Goal: Check status: Check status

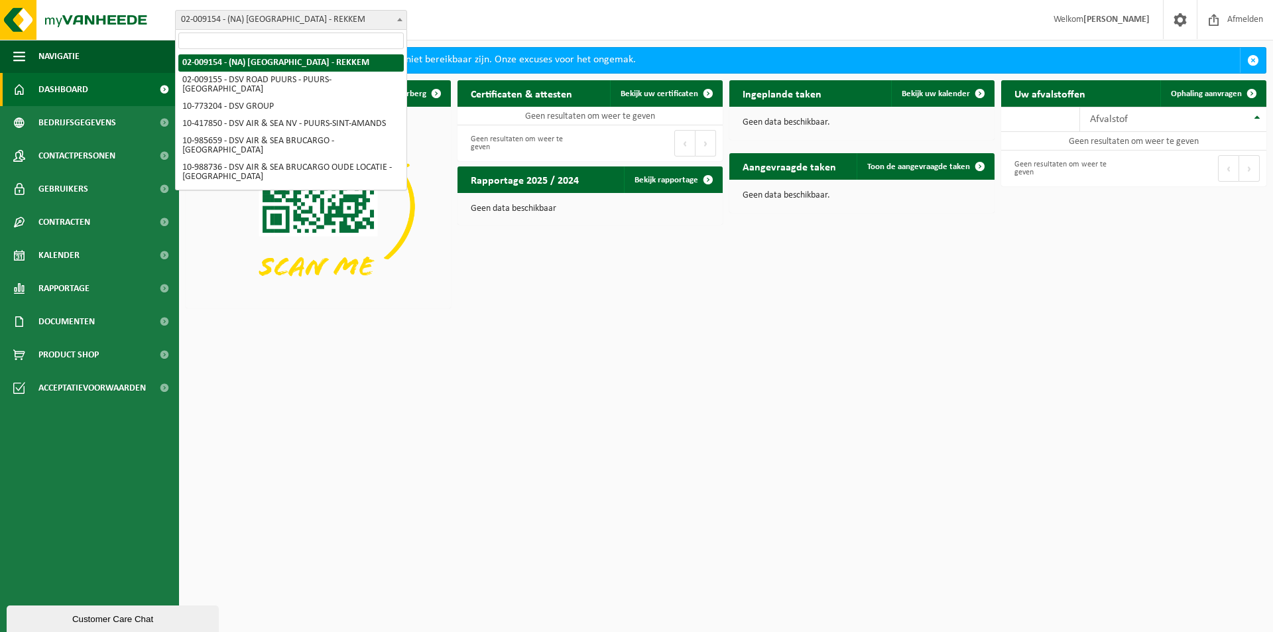
click at [288, 17] on span "02-009154 - (NA) [GEOGRAPHIC_DATA] - REKKEM" at bounding box center [291, 20] width 231 height 19
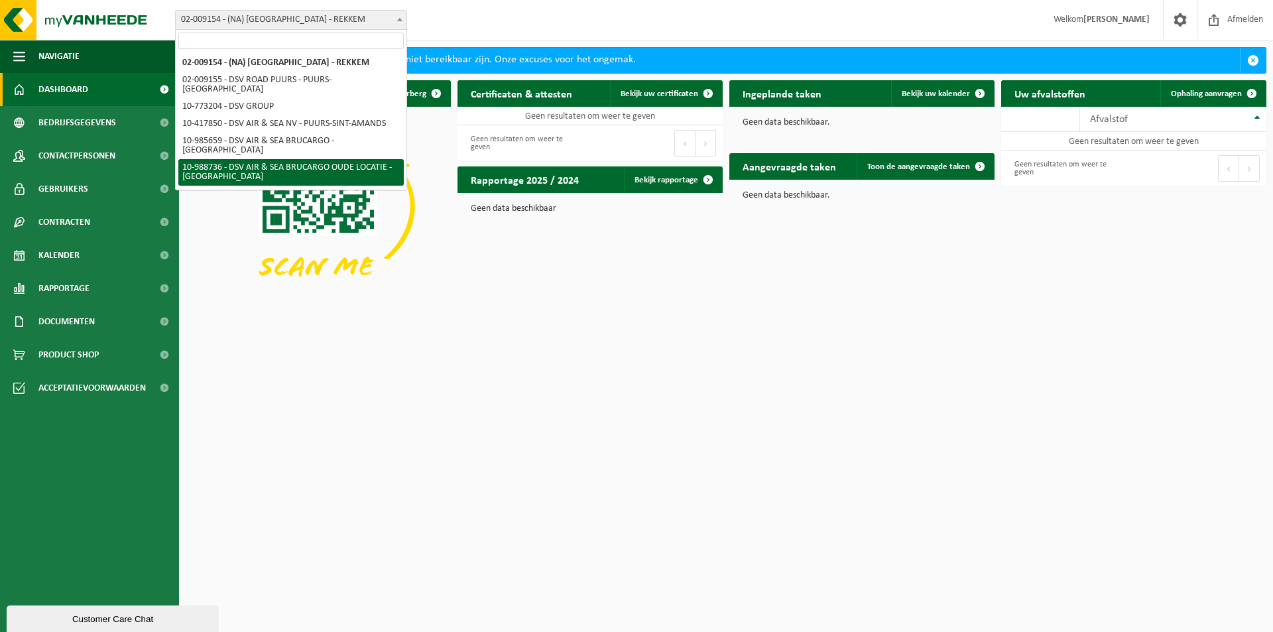
select select "167969"
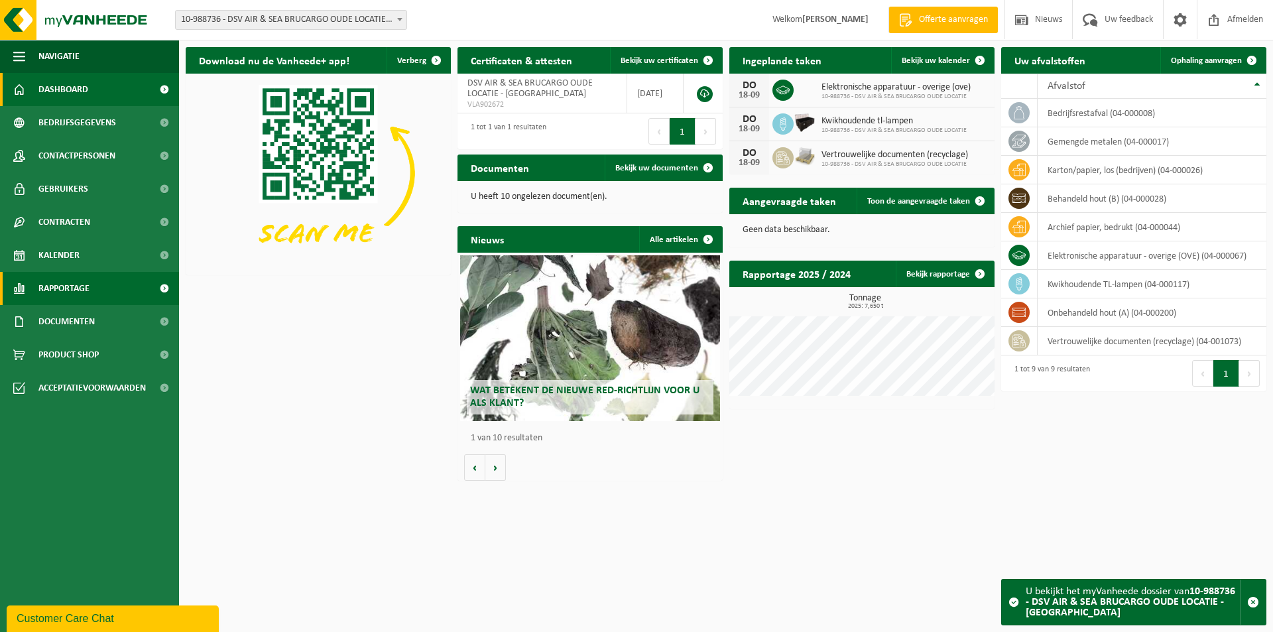
click at [69, 285] on span "Rapportage" at bounding box center [63, 288] width 51 height 33
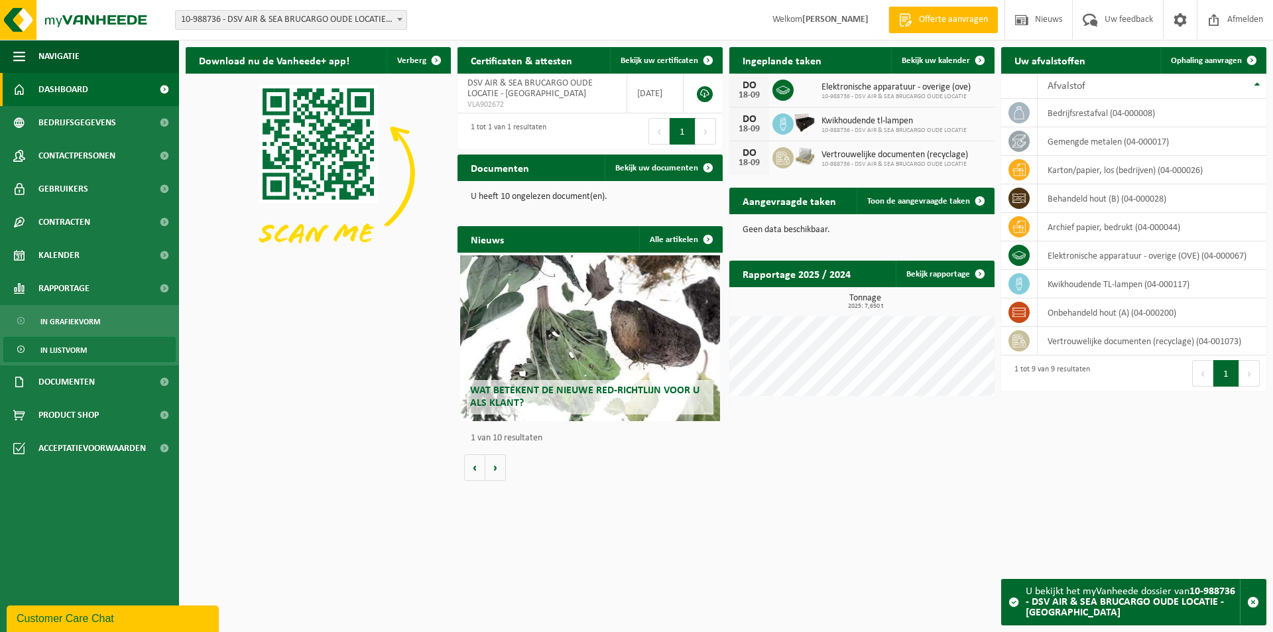
click at [60, 347] on span "In lijstvorm" at bounding box center [63, 349] width 46 height 25
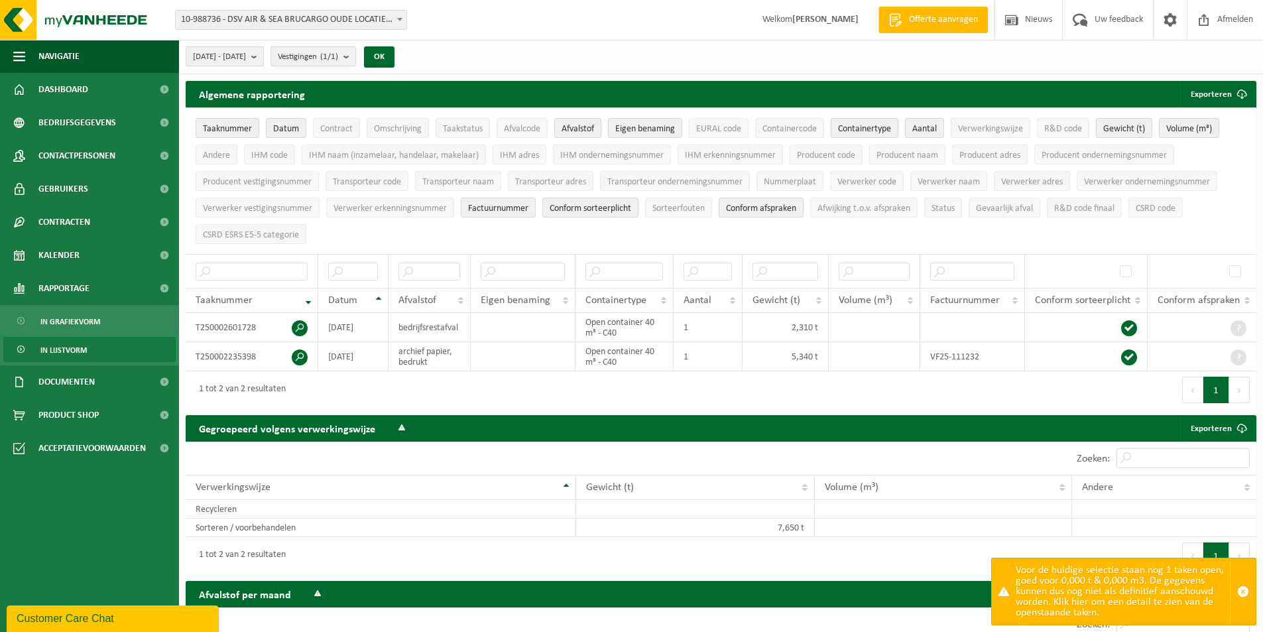
click at [263, 57] on b "submit" at bounding box center [257, 56] width 12 height 19
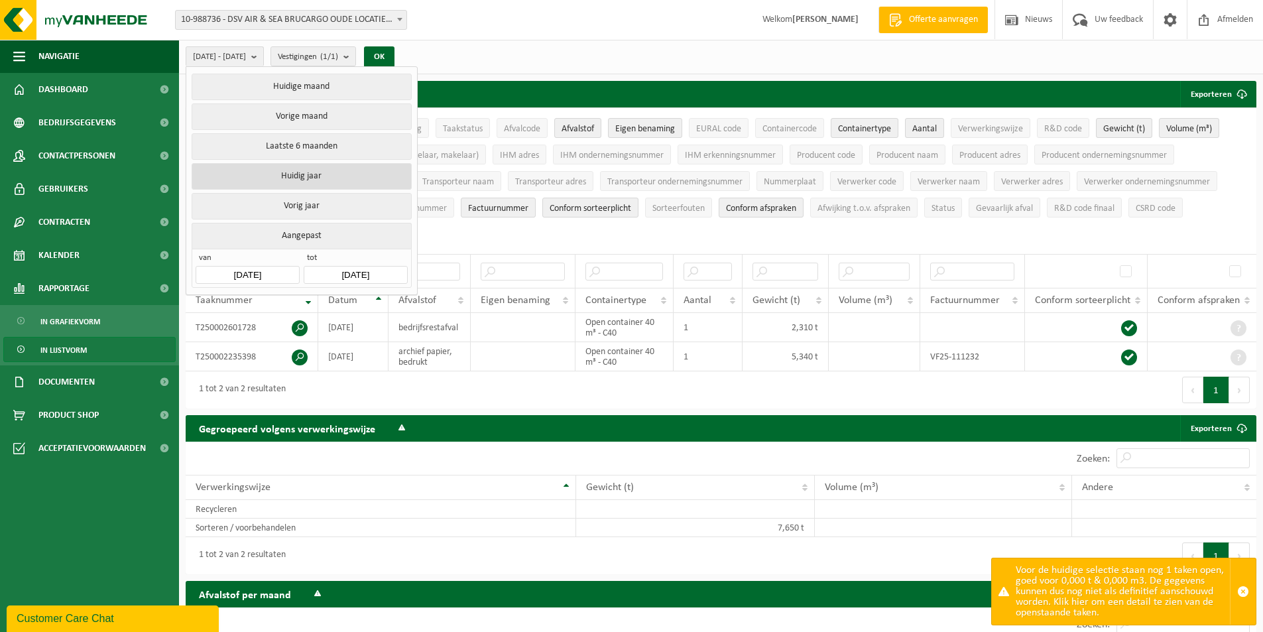
click at [295, 175] on button "Huidig jaar" at bounding box center [301, 176] width 219 height 27
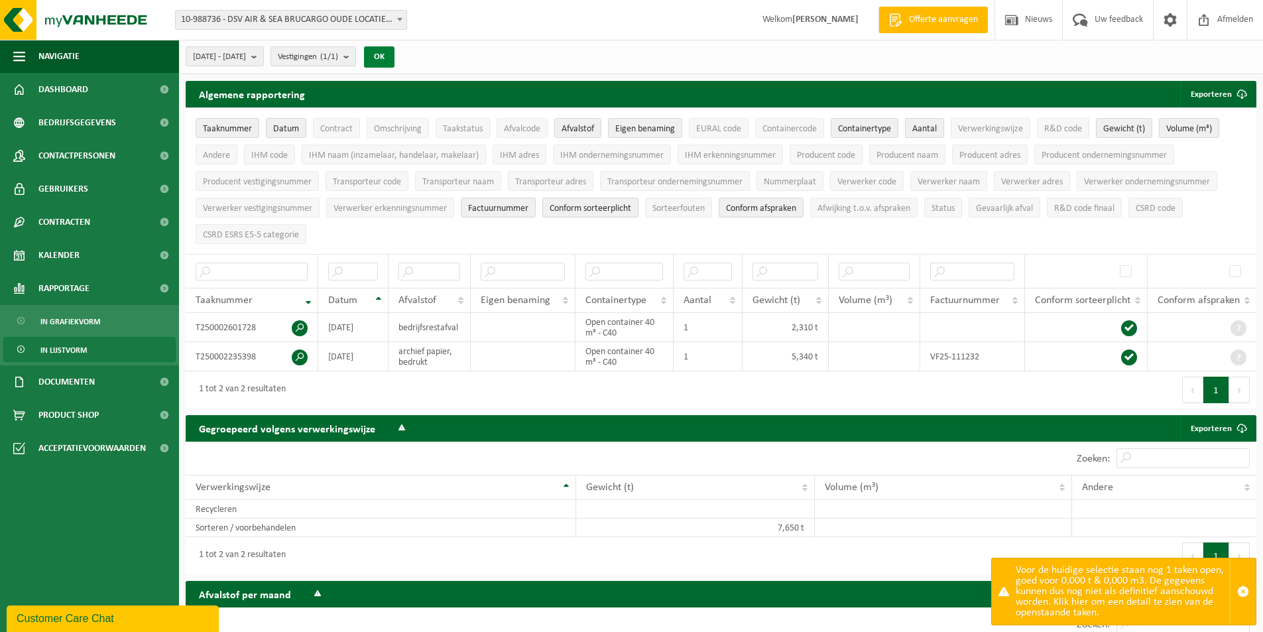
click at [394, 54] on button "OK" at bounding box center [379, 56] width 30 height 21
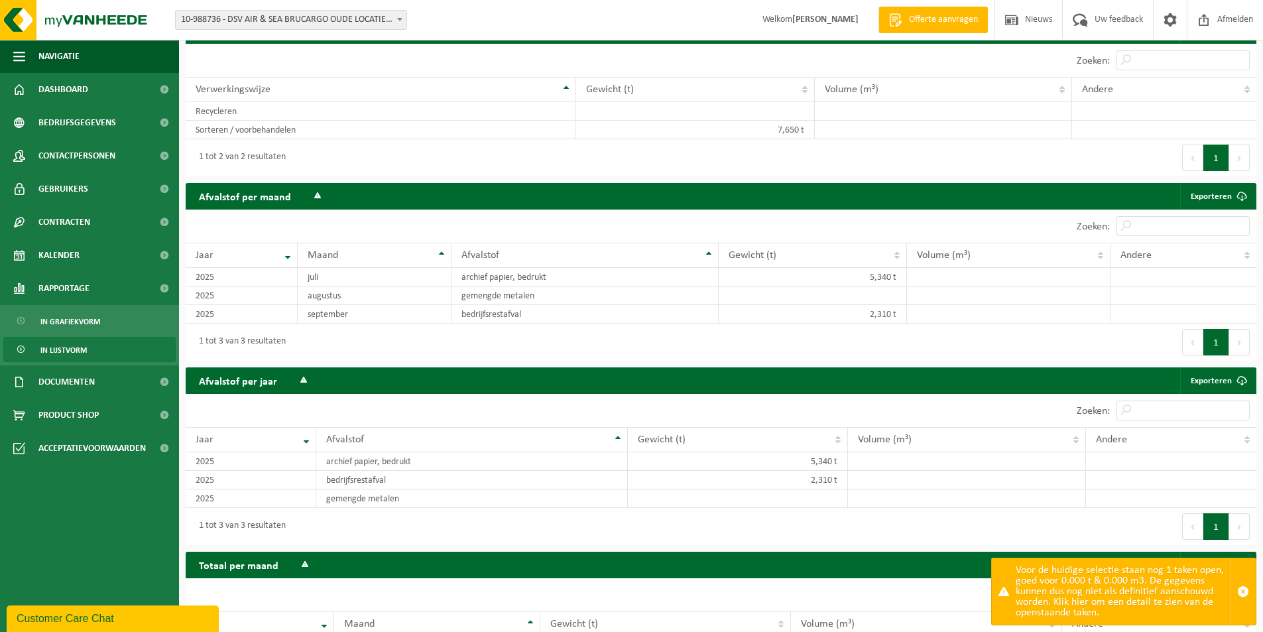
scroll to position [498, 0]
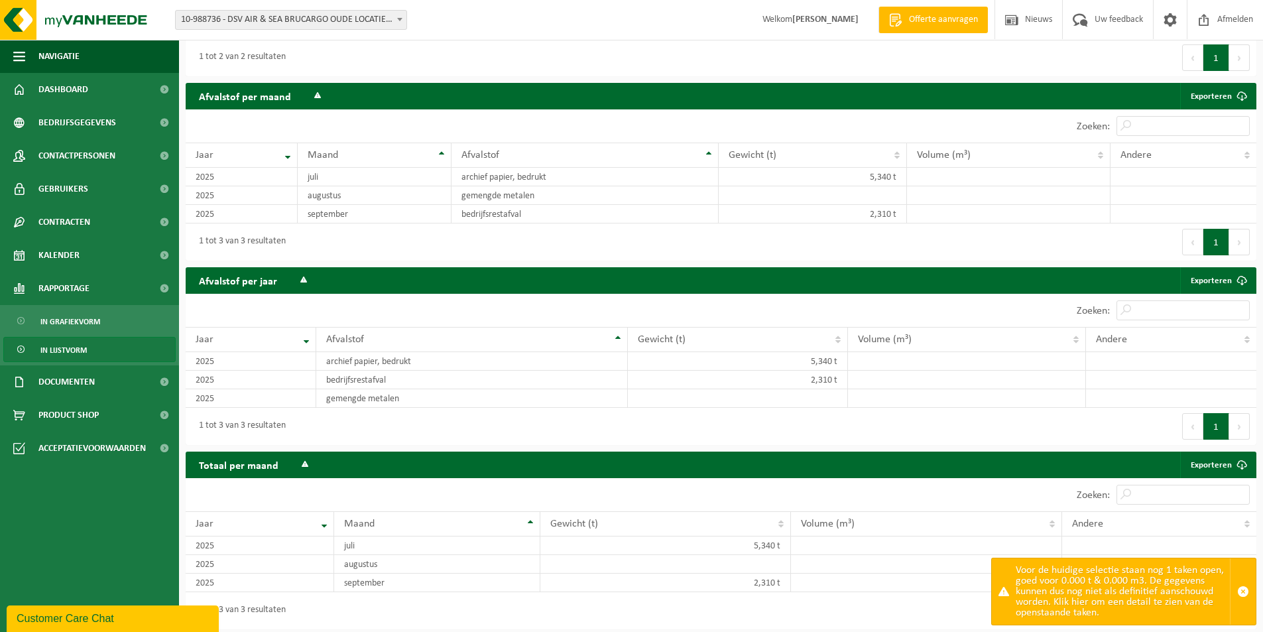
click at [1076, 595] on div "Voor de huidige selectie staan nog 1 taken open, goed voor 0.000 t & 0.000 m3. …" at bounding box center [1122, 591] width 214 height 66
click at [1123, 603] on div "Voor de huidige selectie staan nog 1 taken open, goed voor 0.000 t & 0.000 m3. …" at bounding box center [1122, 591] width 214 height 66
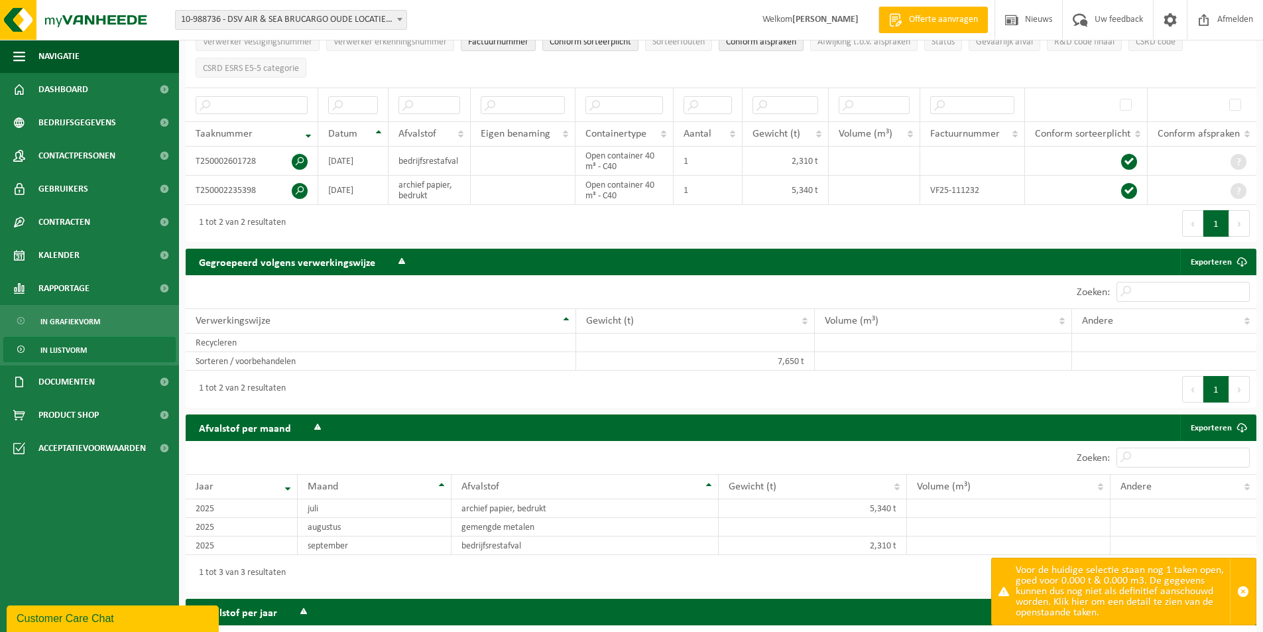
scroll to position [0, 0]
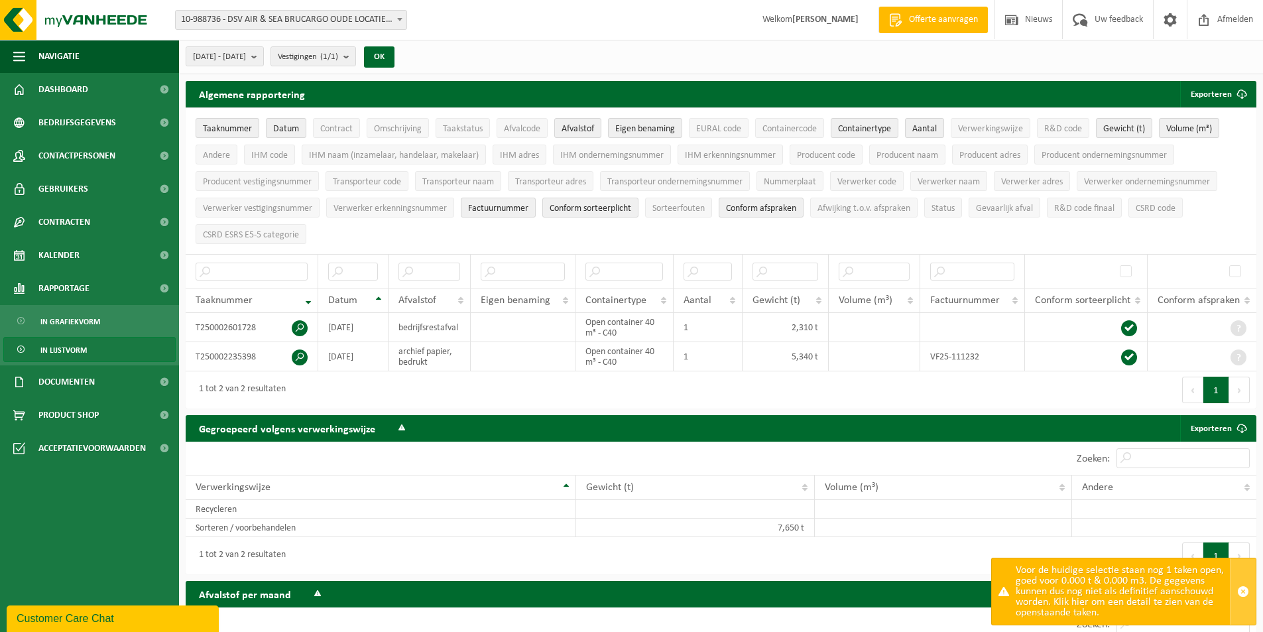
click at [1241, 590] on span "button" at bounding box center [1243, 591] width 12 height 12
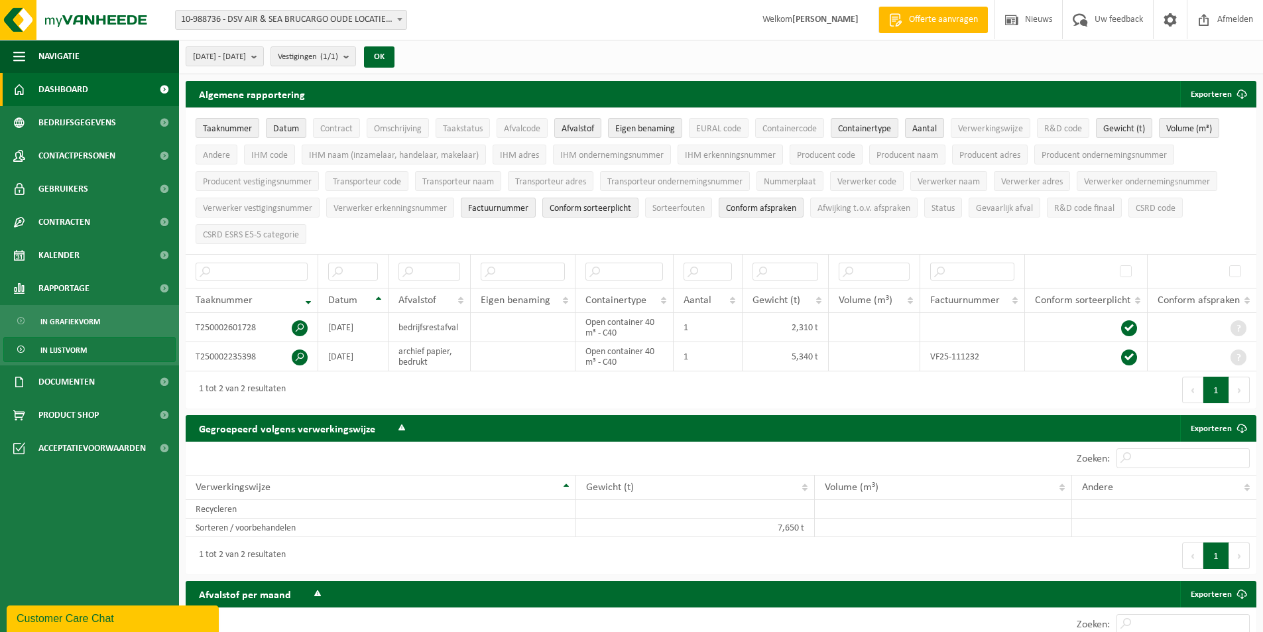
click at [72, 88] on span "Dashboard" at bounding box center [63, 89] width 50 height 33
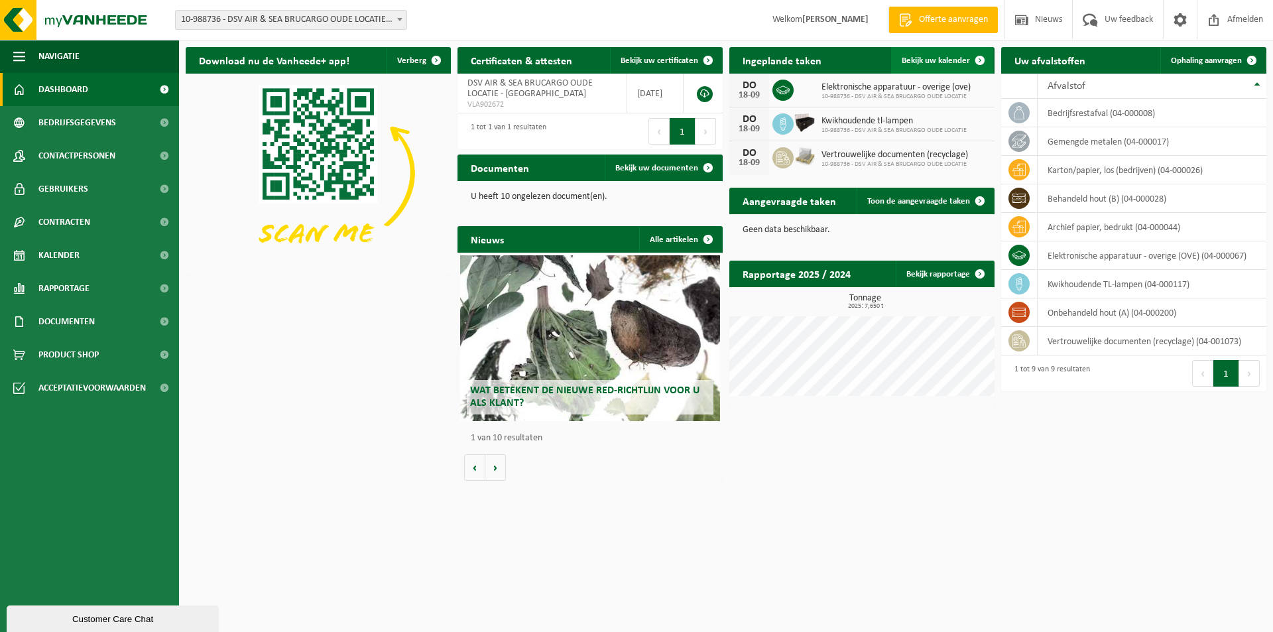
click at [945, 62] on span "Bekijk uw kalender" at bounding box center [935, 60] width 68 height 9
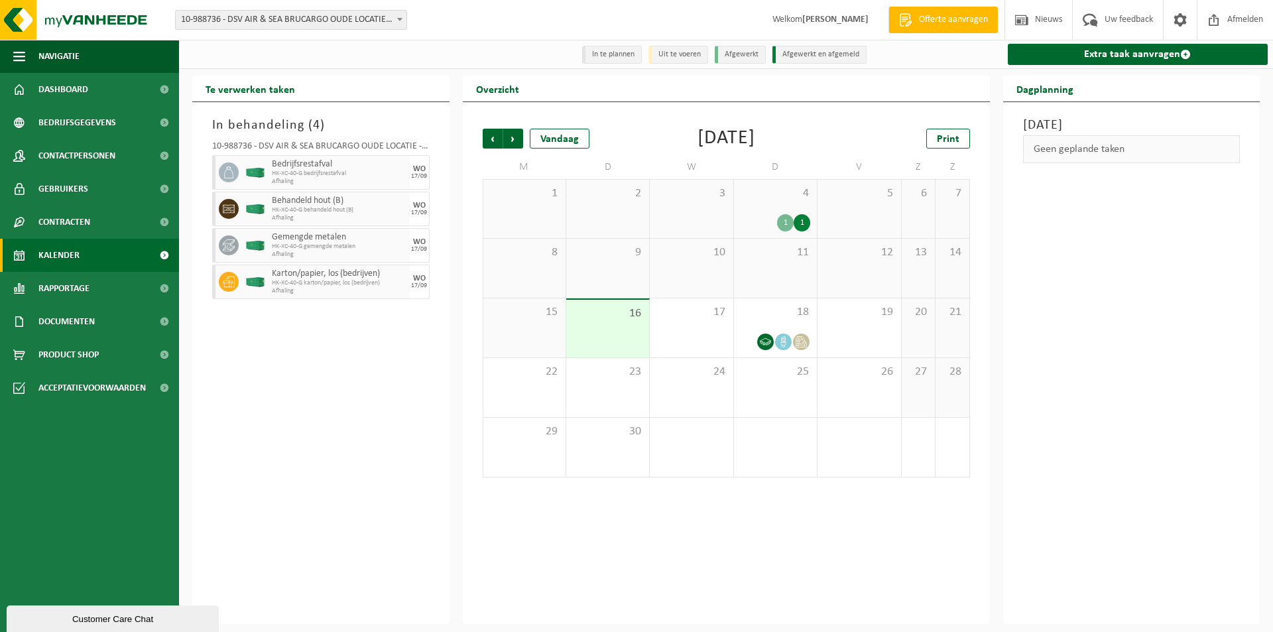
click at [781, 223] on div "1" at bounding box center [785, 222] width 17 height 17
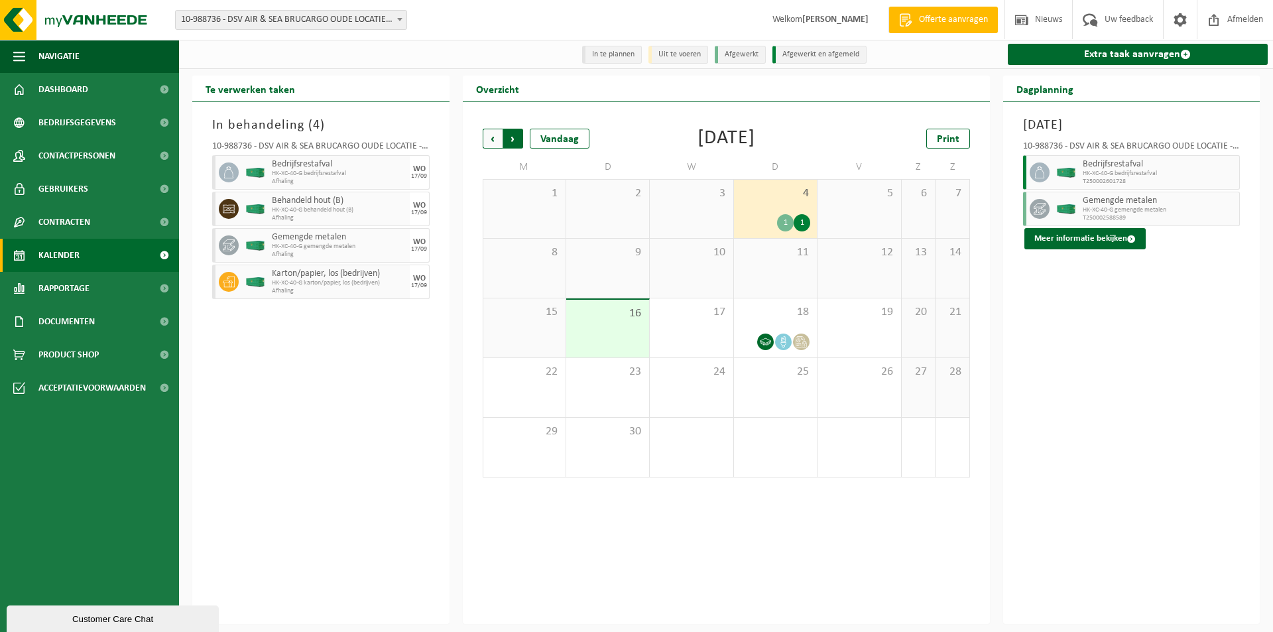
click at [486, 142] on span "Vorige" at bounding box center [493, 139] width 20 height 20
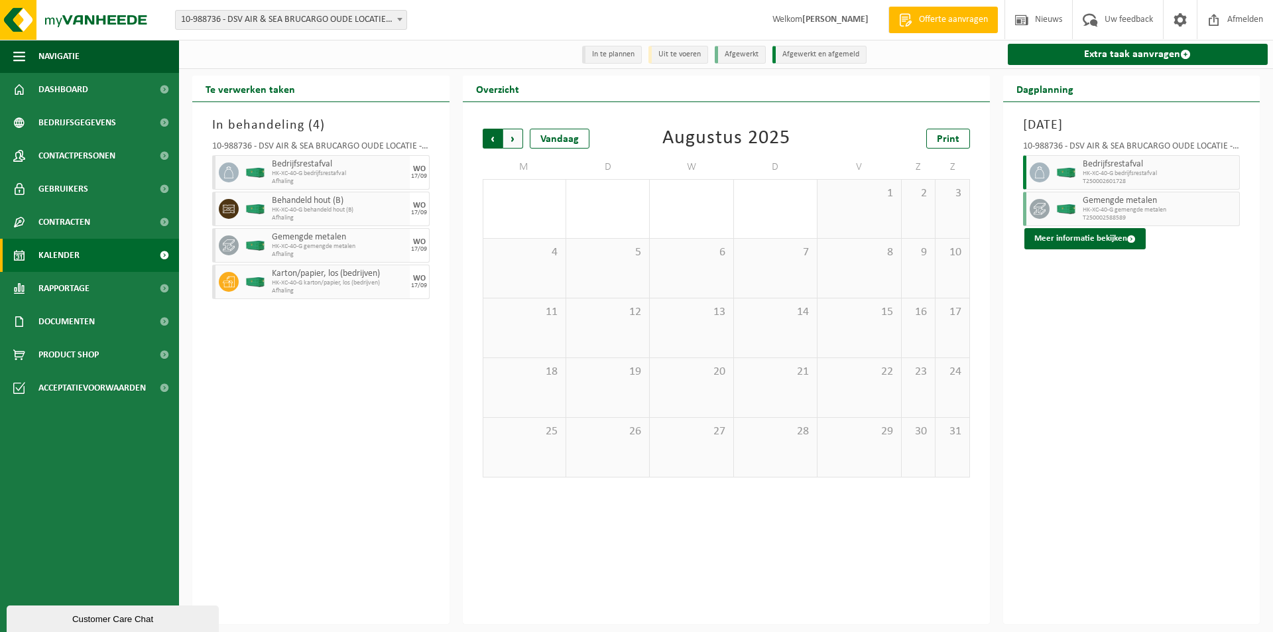
click at [514, 139] on span "Volgende" at bounding box center [513, 139] width 20 height 20
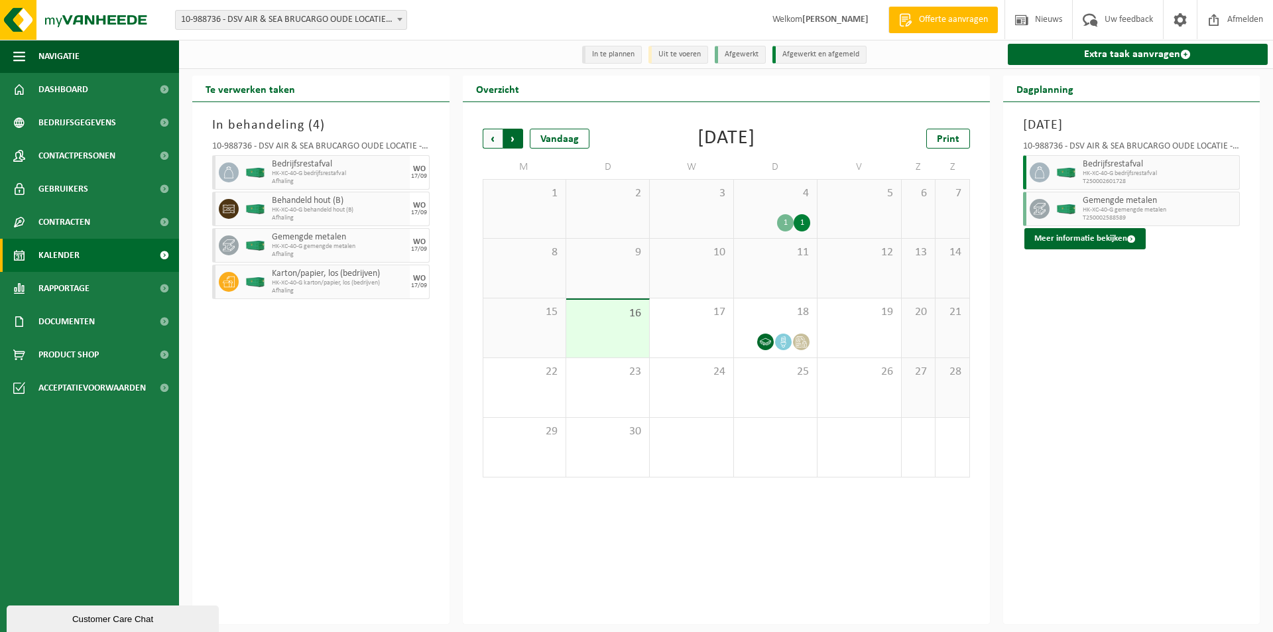
click at [496, 139] on span "Vorige" at bounding box center [493, 139] width 20 height 20
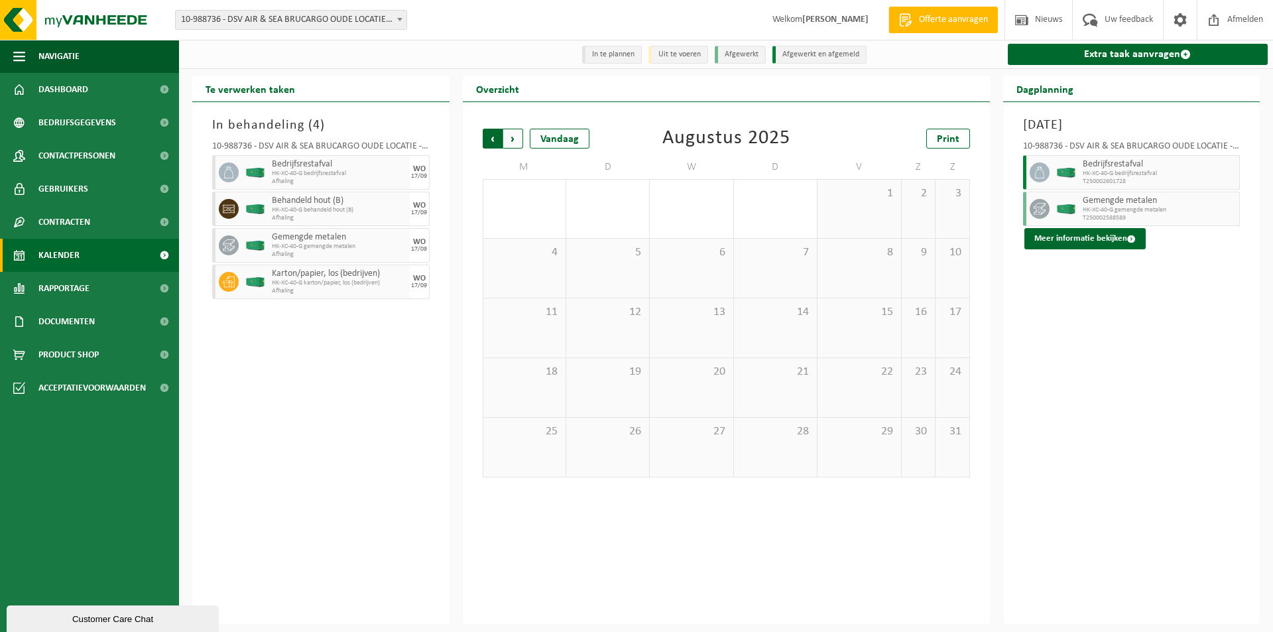
click at [510, 142] on span "Volgende" at bounding box center [513, 139] width 20 height 20
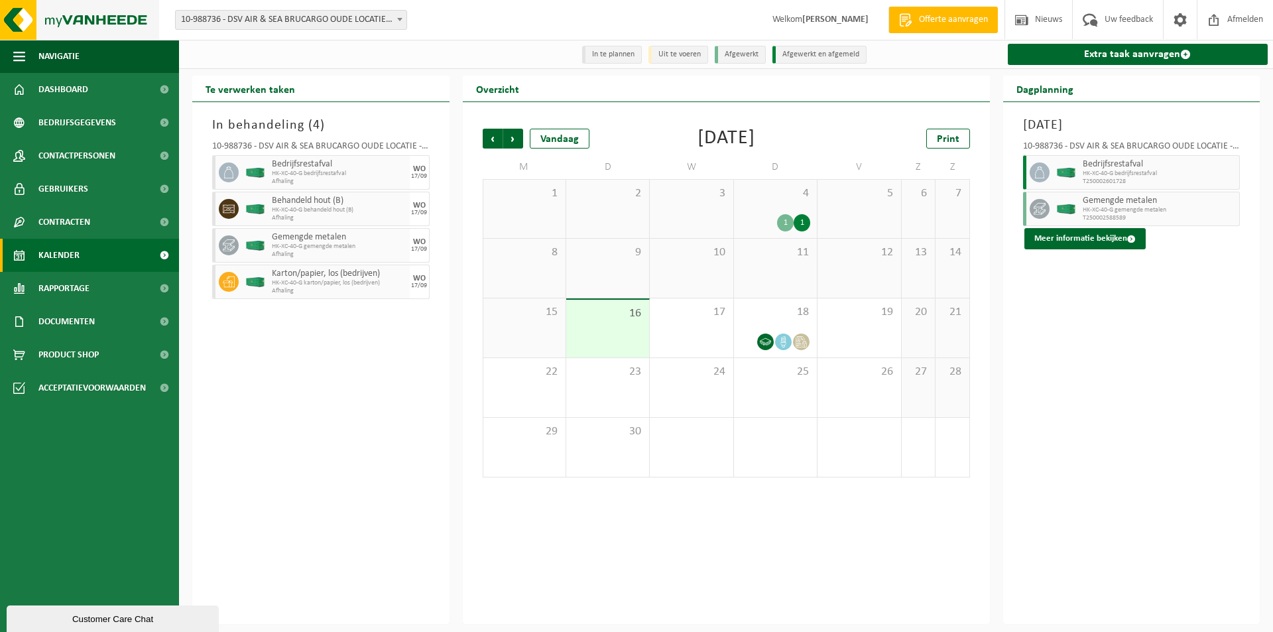
click at [84, 27] on img at bounding box center [79, 20] width 159 height 40
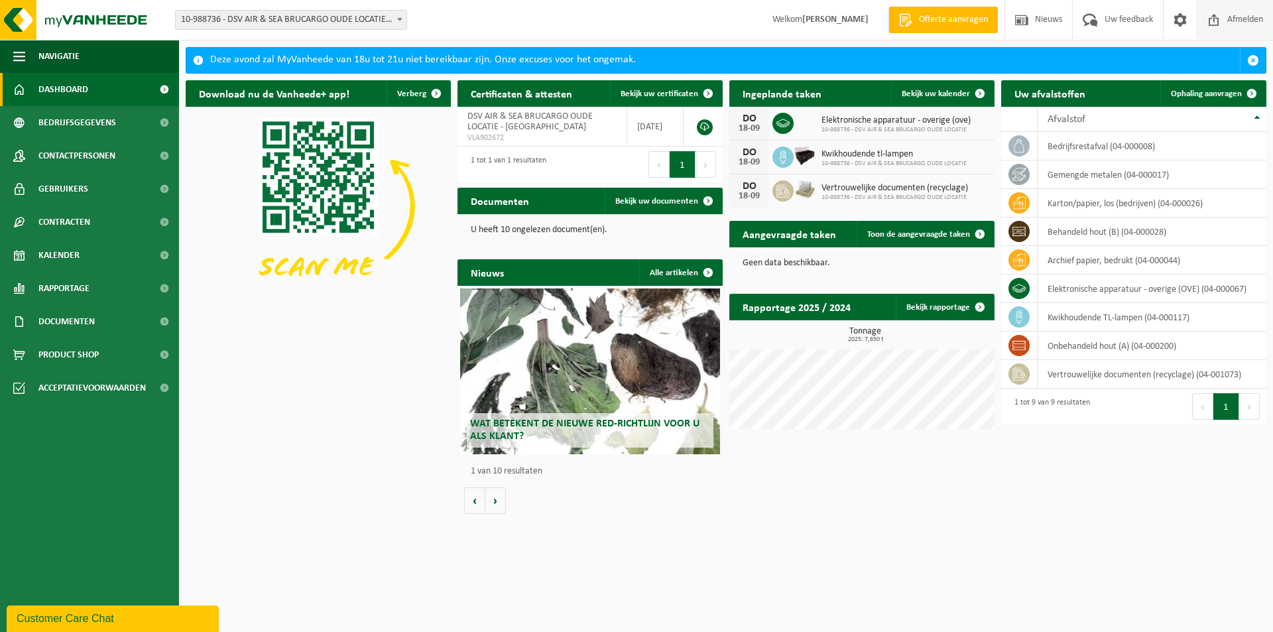
click at [1226, 19] on span "Afmelden" at bounding box center [1244, 19] width 42 height 39
